Goal: Information Seeking & Learning: Learn about a topic

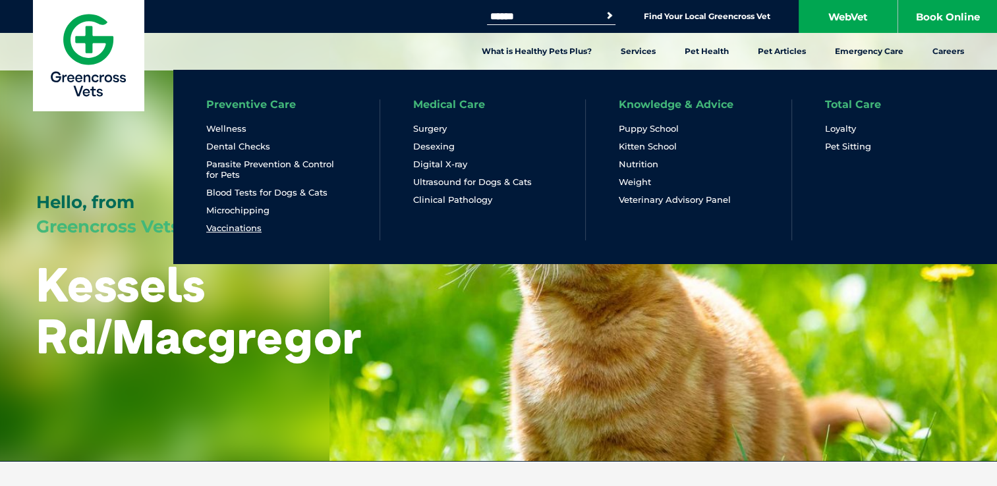
click at [227, 225] on link "Vaccinations" at bounding box center [233, 228] width 55 height 11
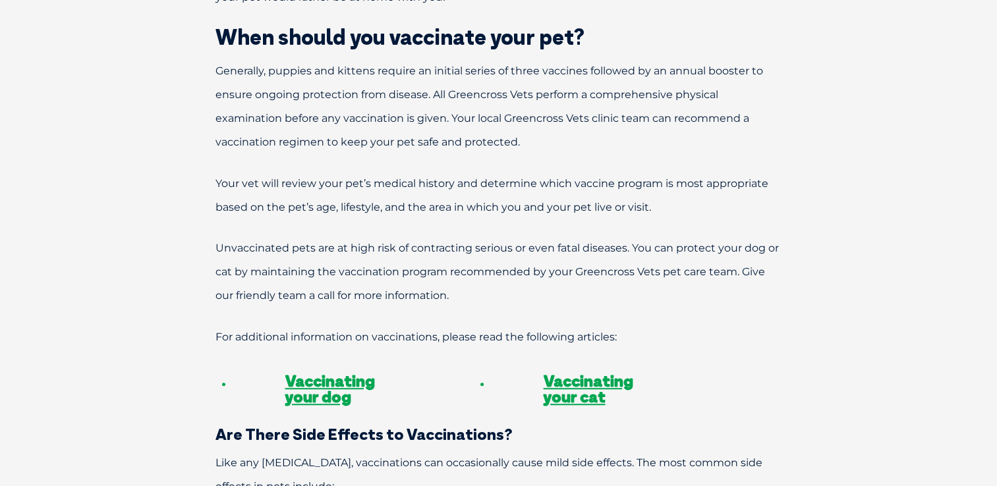
scroll to position [867, 0]
click at [334, 378] on link "Vaccinating your dog" at bounding box center [330, 389] width 90 height 36
